Goal: Information Seeking & Learning: Learn about a topic

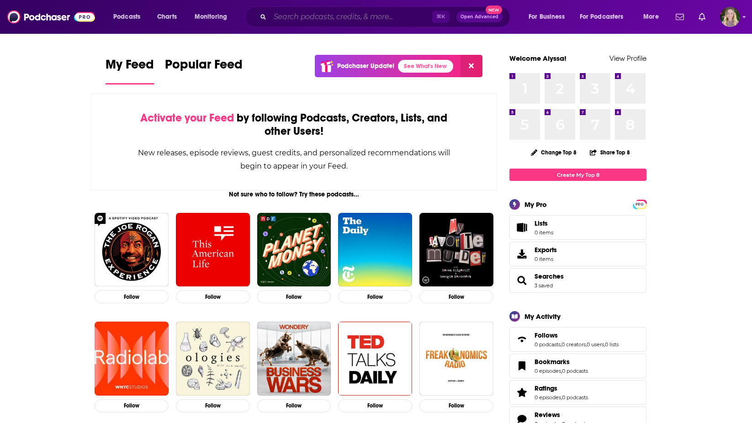
click at [365, 12] on input "Search podcasts, credits, & more..." at bounding box center [351, 17] width 162 height 15
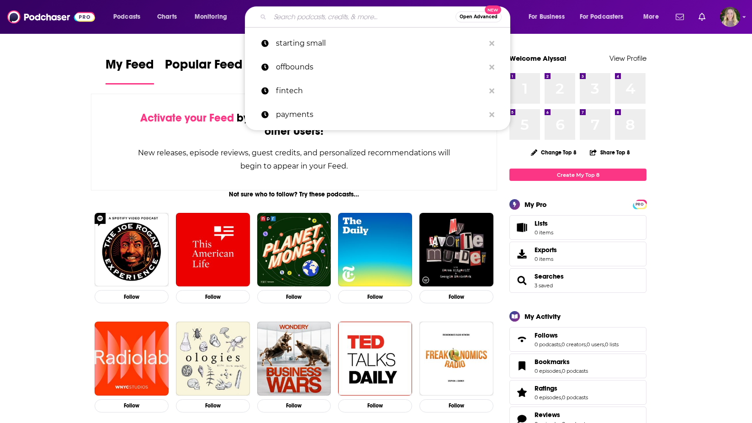
paste input "WSJ's Take On the Week"
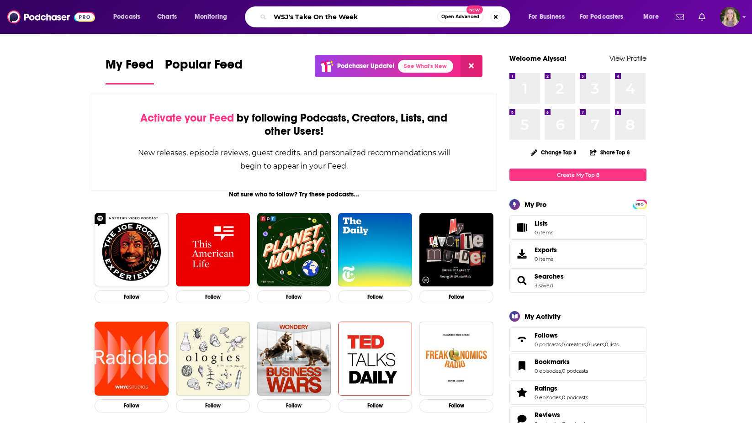
type input "WSJ's Take On the Week"
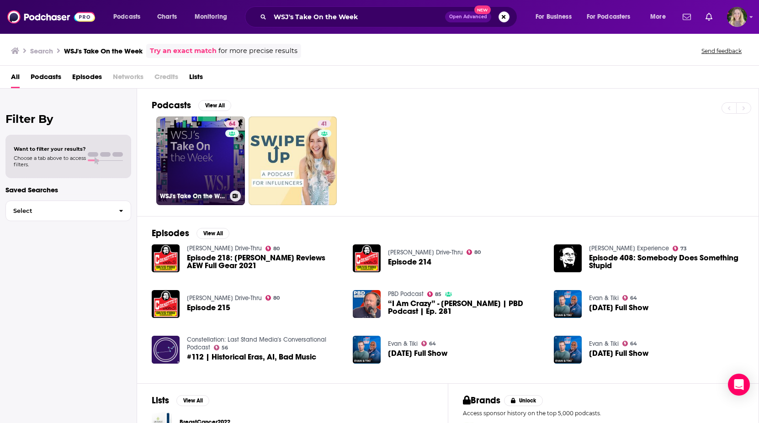
click at [199, 150] on link "64 WSJ's Take On the Week" at bounding box center [200, 160] width 89 height 89
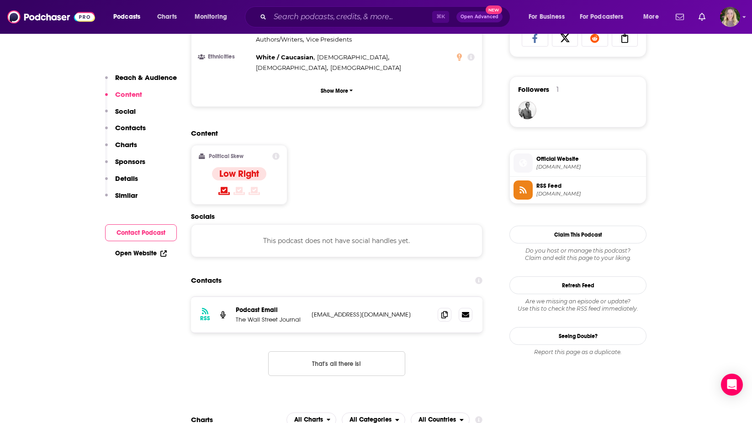
scroll to position [626, 0]
click at [446, 310] on icon at bounding box center [444, 313] width 6 height 7
